Goal: Unclear: Browse casually

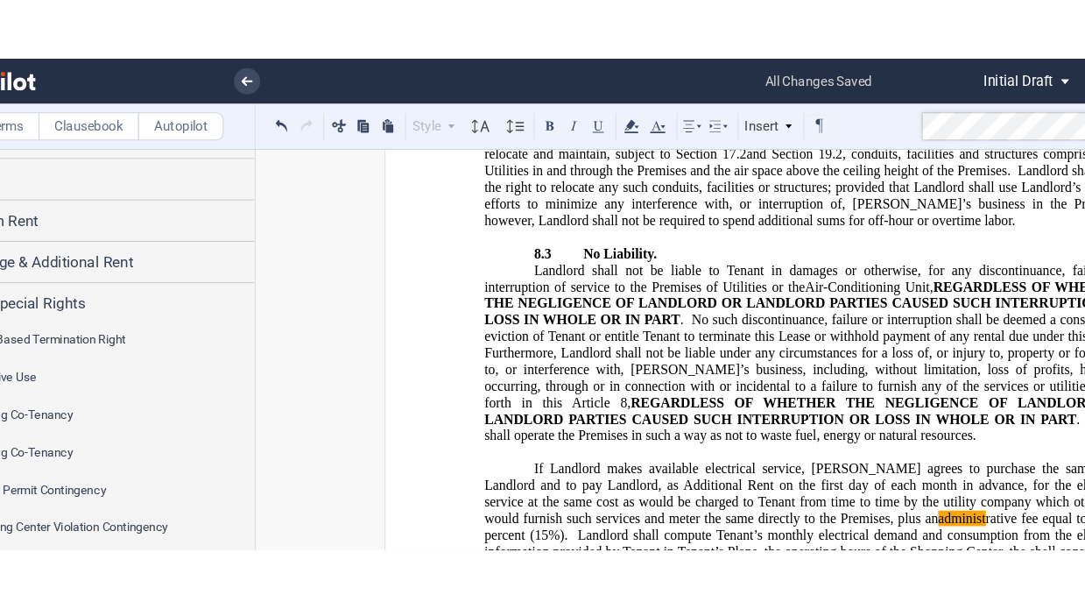
scroll to position [201, 0]
